Goal: Find specific page/section: Find specific page/section

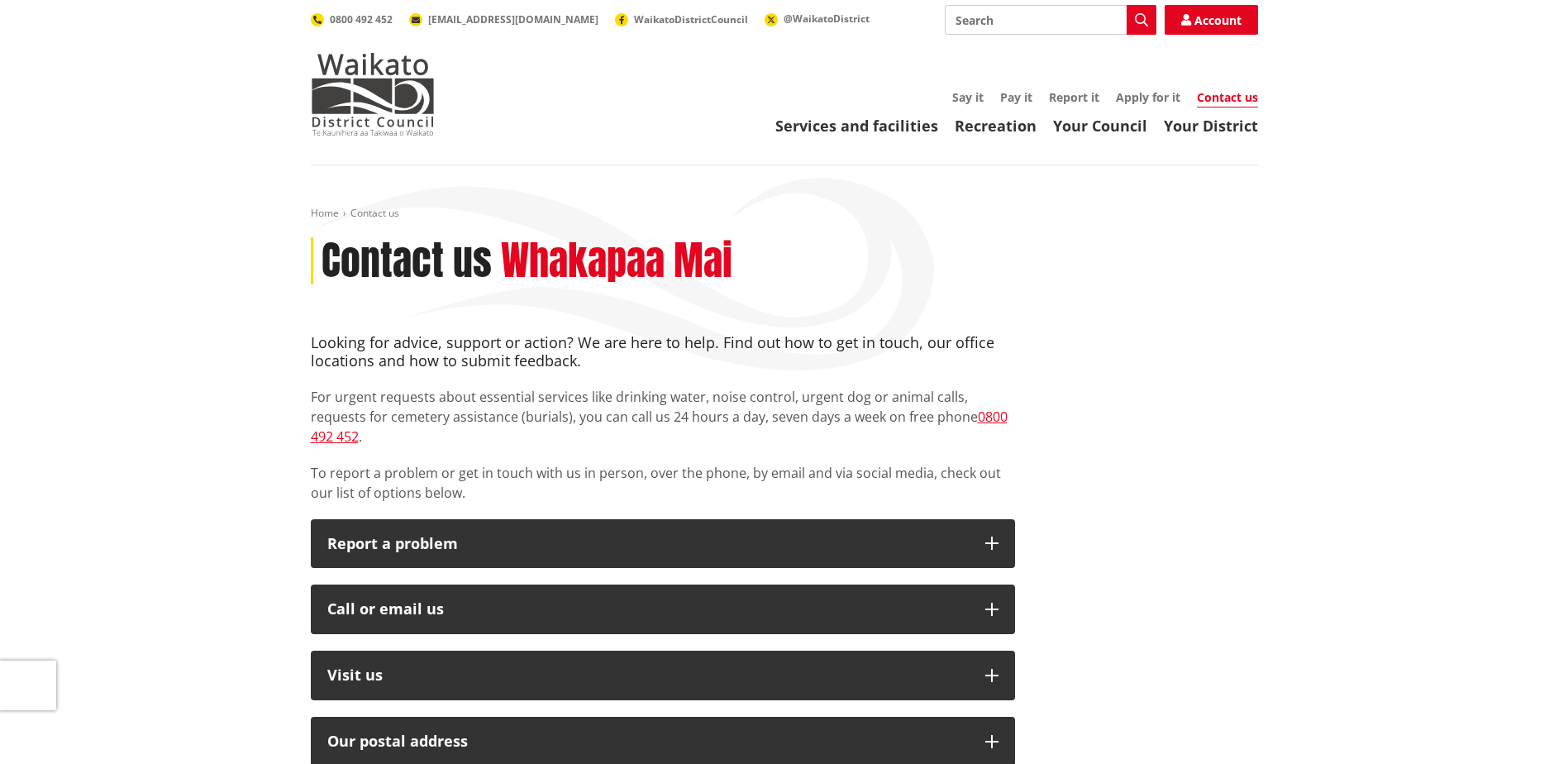
scroll to position [165, 0]
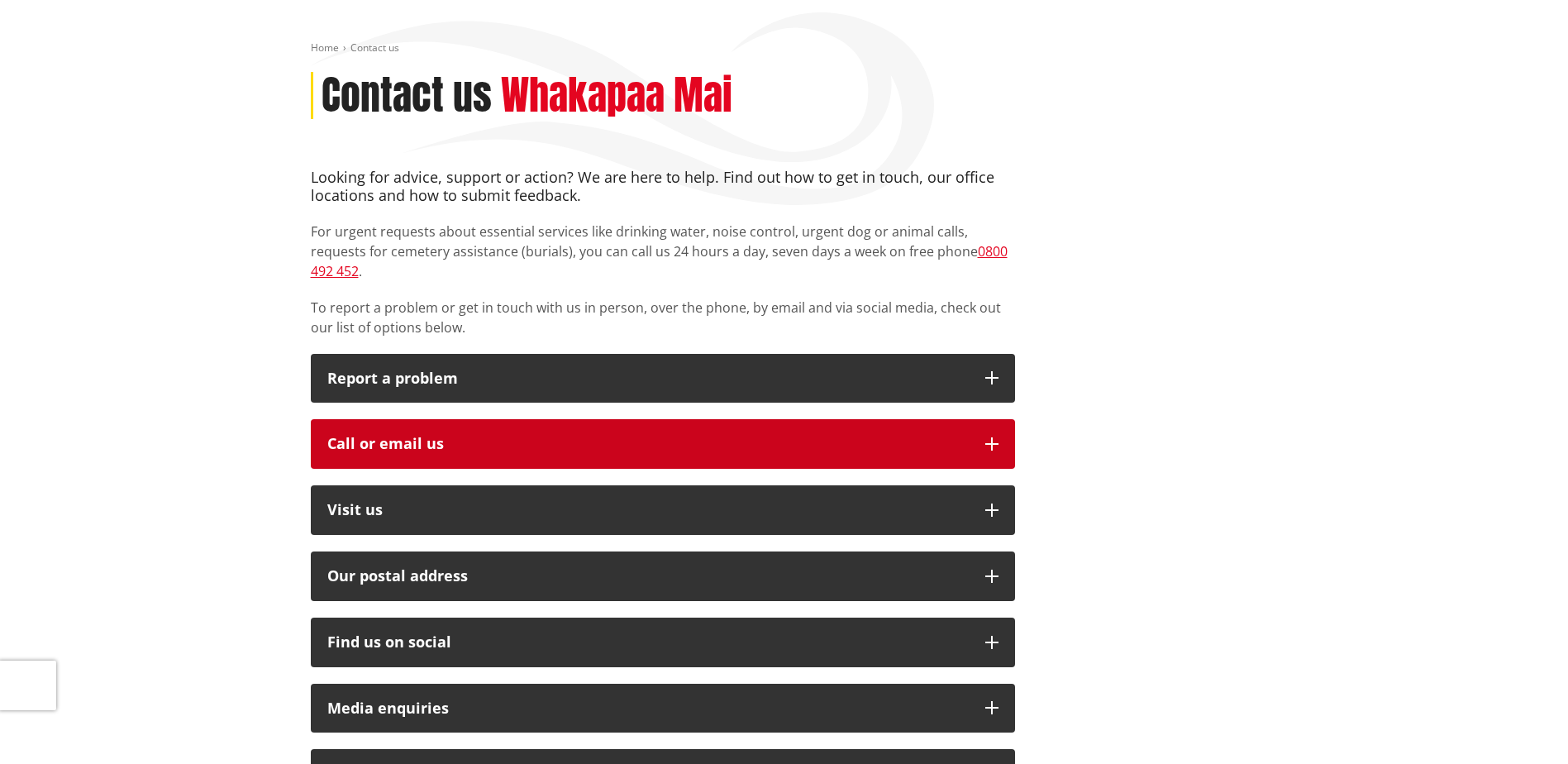
click at [984, 419] on button "Call or email us" at bounding box center [663, 444] width 704 height 49
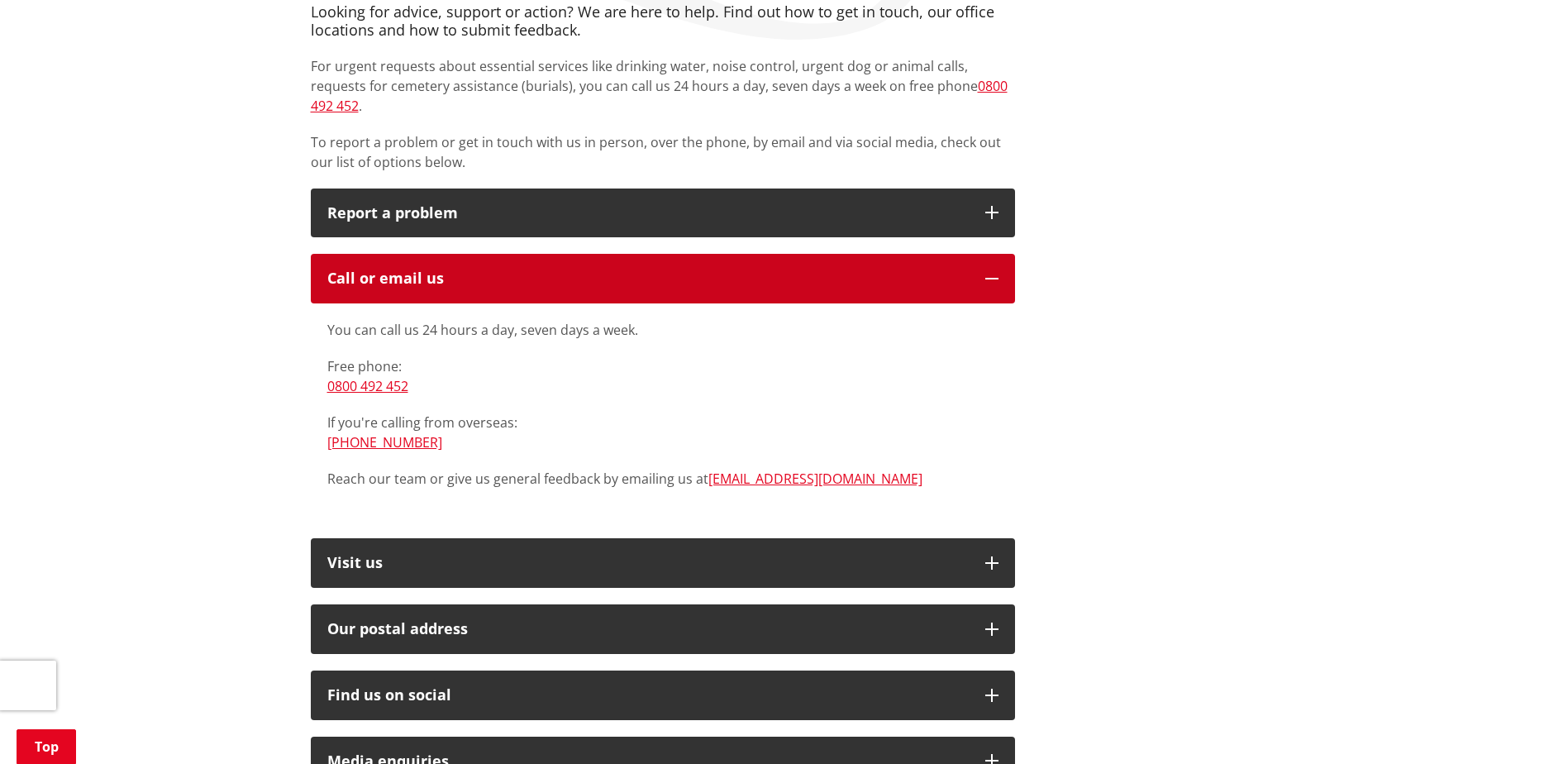
scroll to position [0, 0]
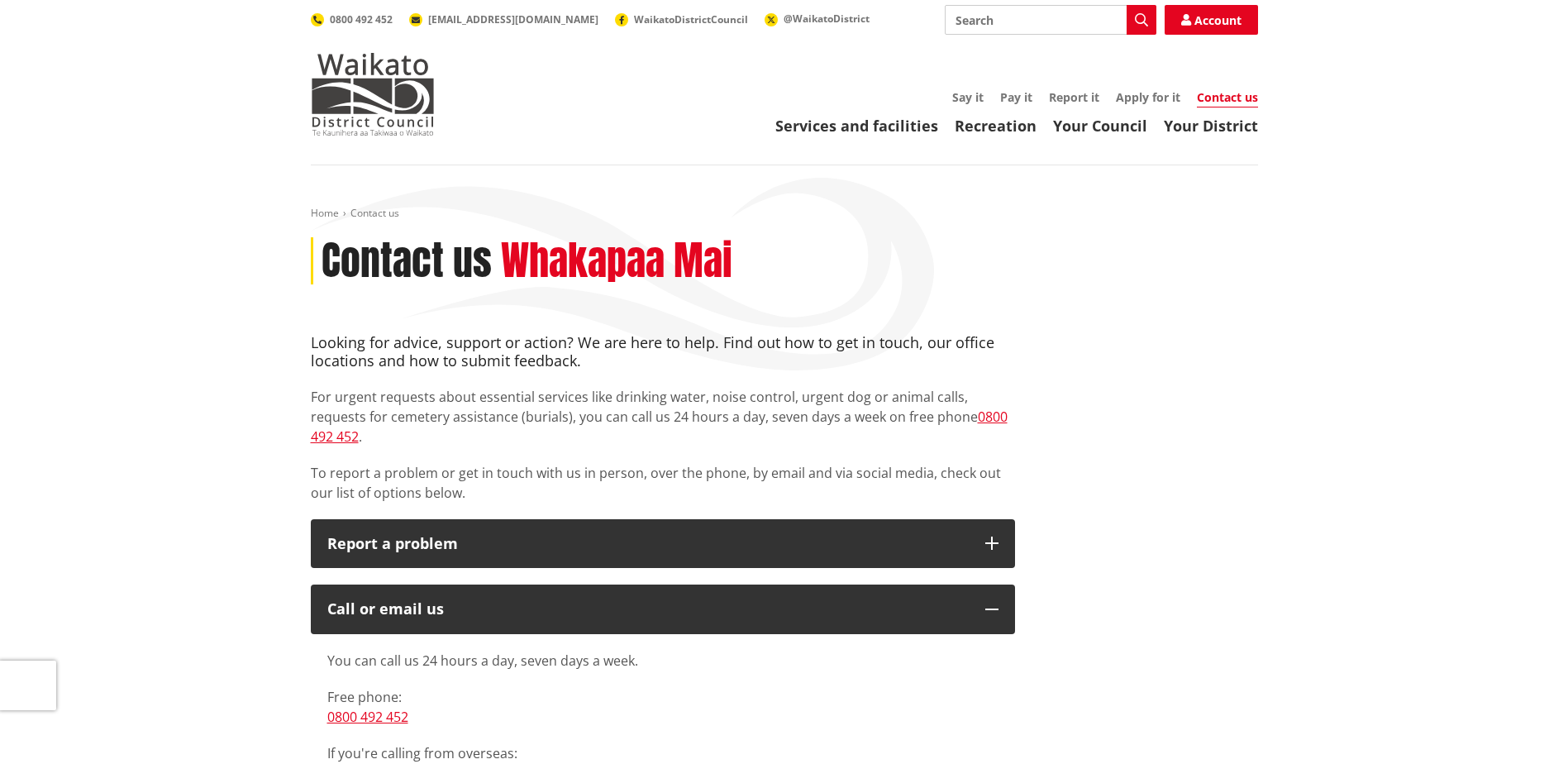
click at [1022, 22] on input "Search" at bounding box center [1051, 20] width 211 height 29
type input "CFCP"
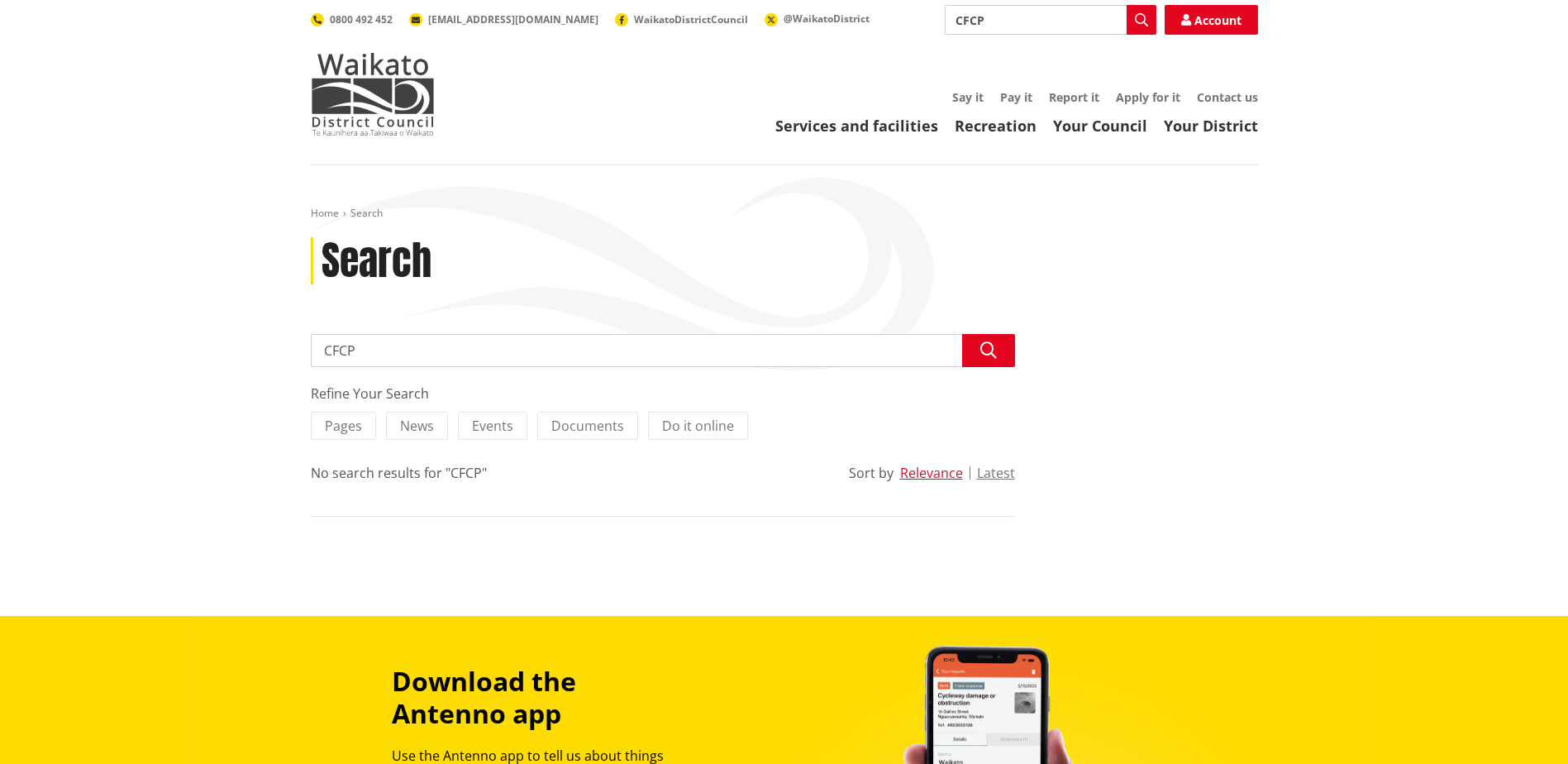
drag, startPoint x: 969, startPoint y: 12, endPoint x: 931, endPoint y: 9, distance: 38.1
click at [931, 9] on div "Search CFCP Search Account 0800 492 452 [EMAIL_ADDRESS][DOMAIN_NAME] WaikatoDis…" at bounding box center [785, 20] width 948 height 29
type input "M"
type input "NP3"
